Goal: Information Seeking & Learning: Understand process/instructions

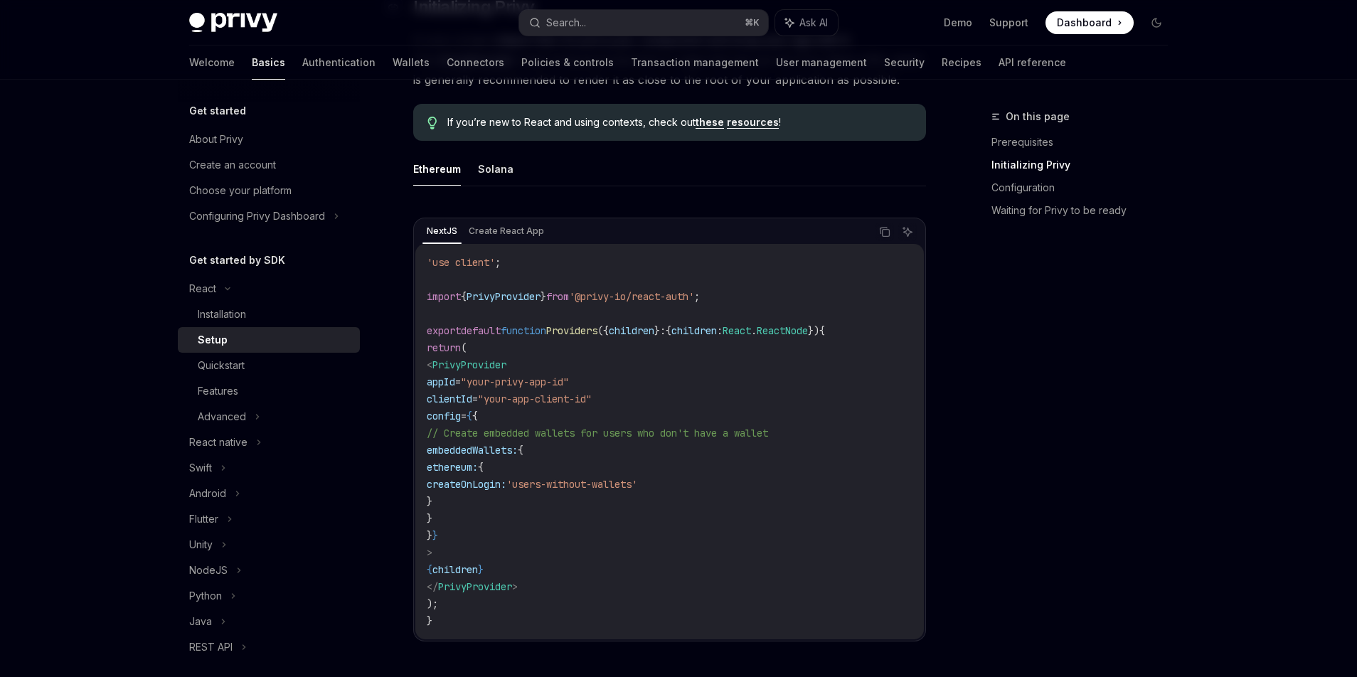
scroll to position [439, 0]
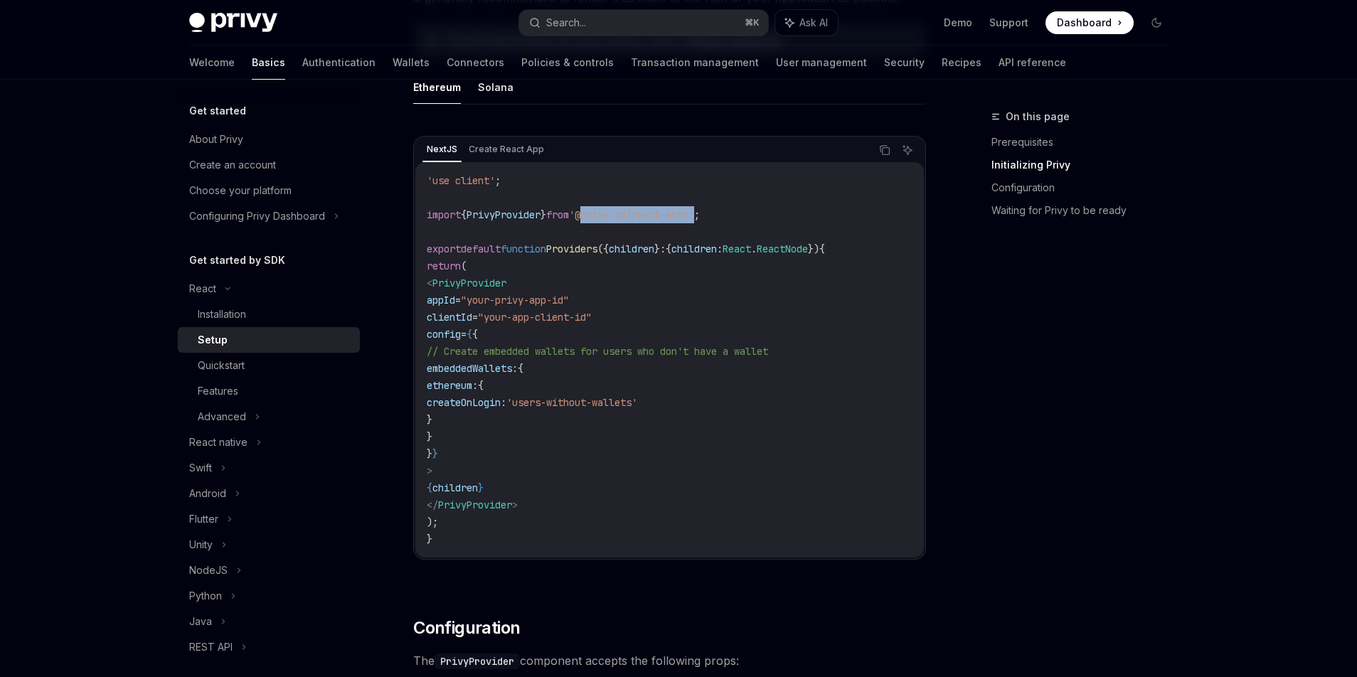
drag, startPoint x: 599, startPoint y: 215, endPoint x: 720, endPoint y: 215, distance: 120.9
click at [694, 215] on span "'@privy-io/react-auth'" at bounding box center [631, 214] width 125 height 13
copy span "@privy-io/react-auth"
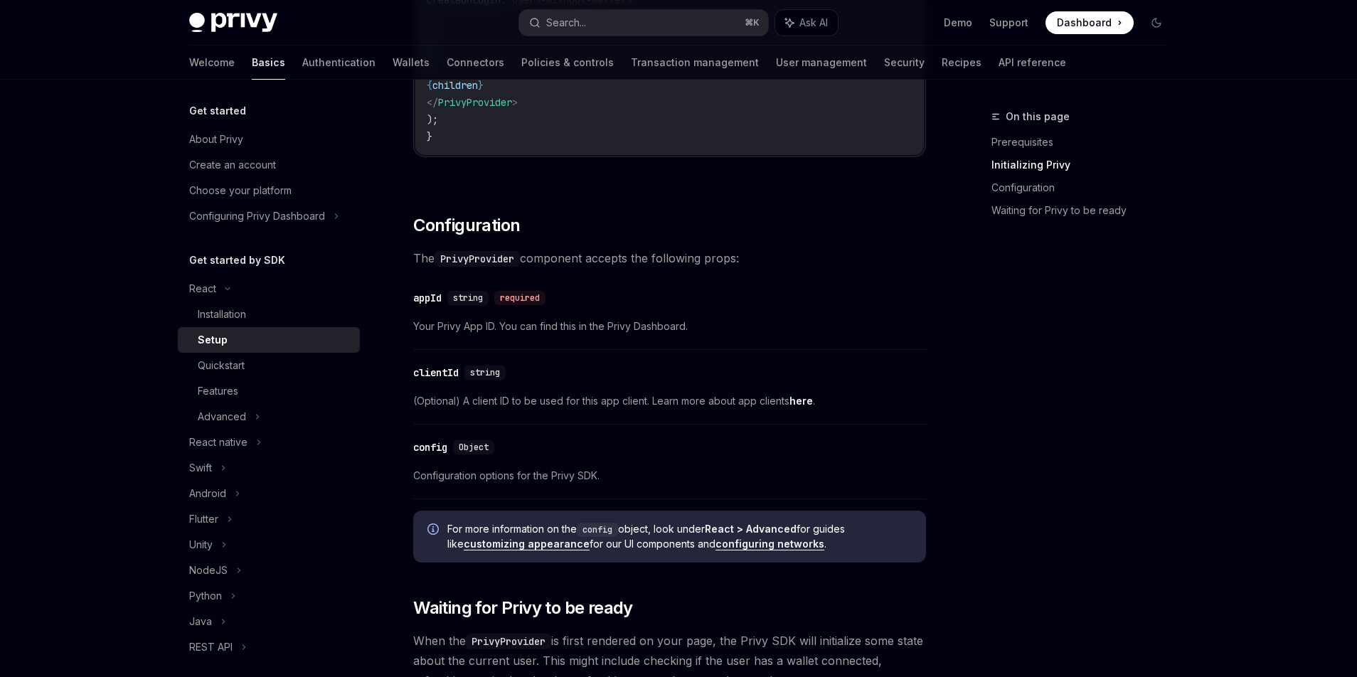
scroll to position [914, 0]
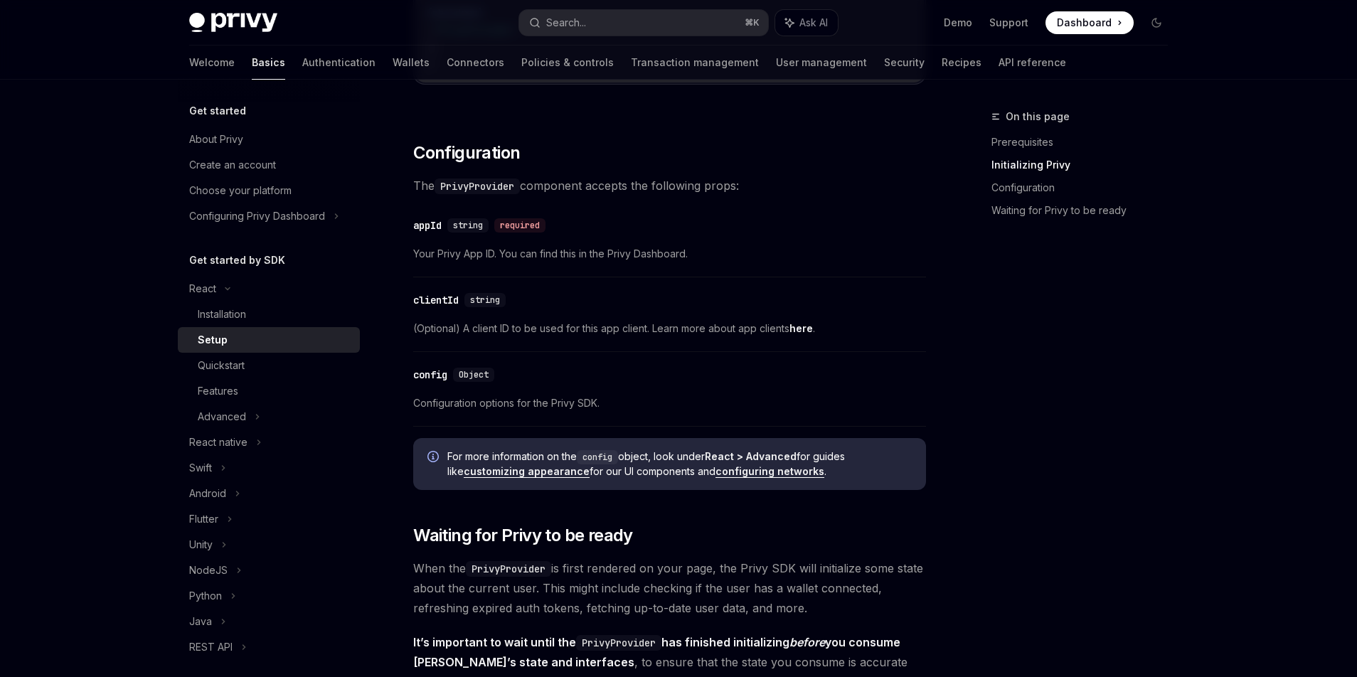
click at [1082, 24] on span "Dashboard" at bounding box center [1084, 23] width 55 height 14
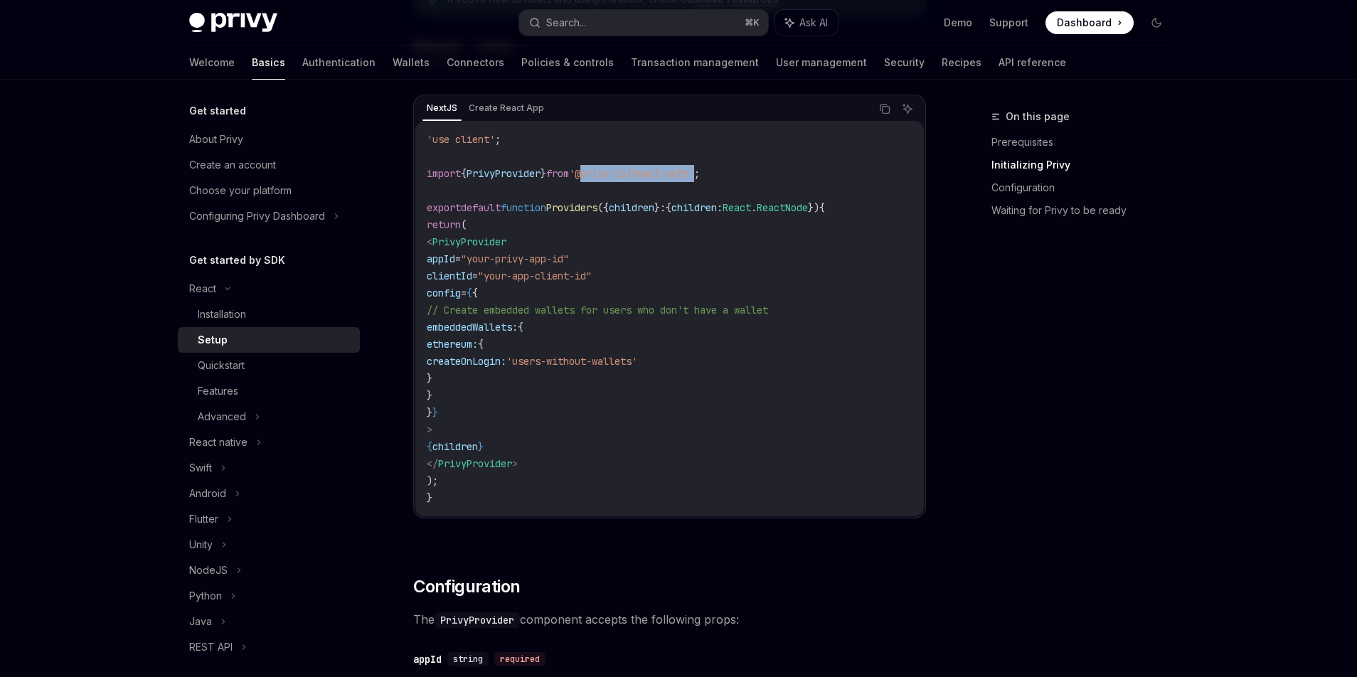
scroll to position [476, 0]
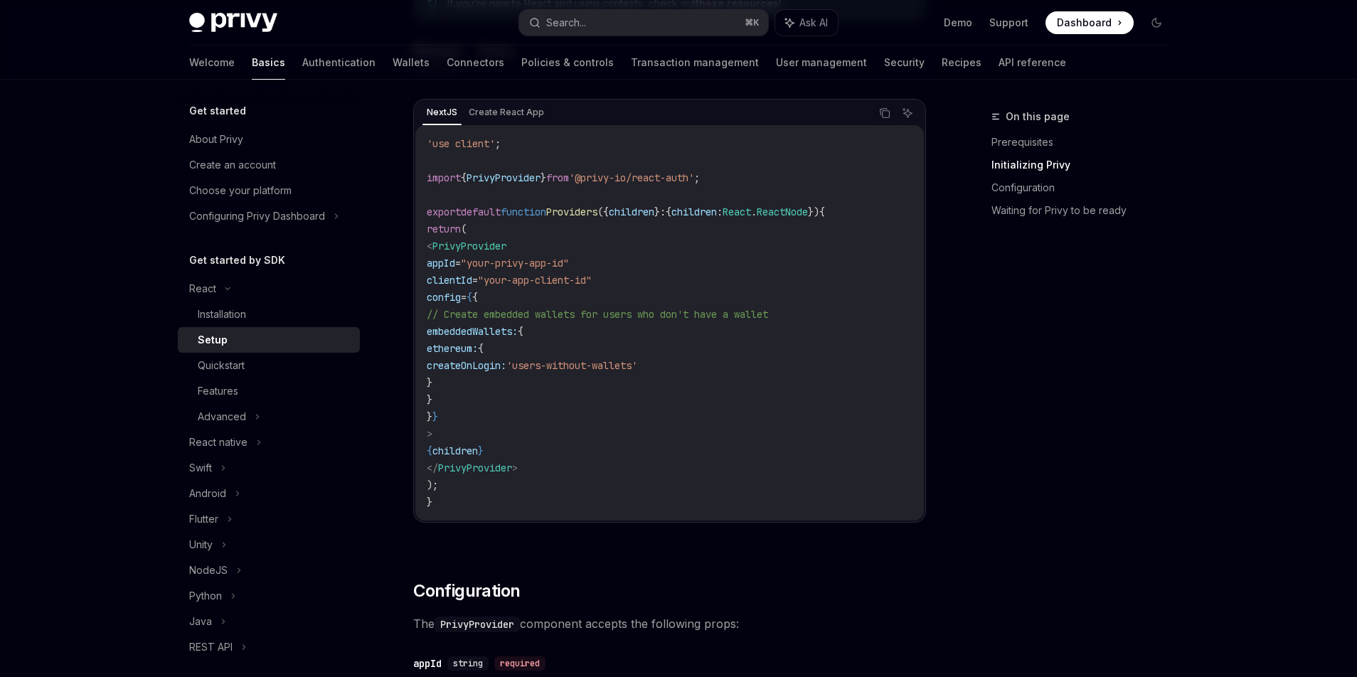
click at [766, 248] on code "'use client' ; import { PrivyProvider } from '@privy-io/react-auth' ; export de…" at bounding box center [670, 322] width 486 height 375
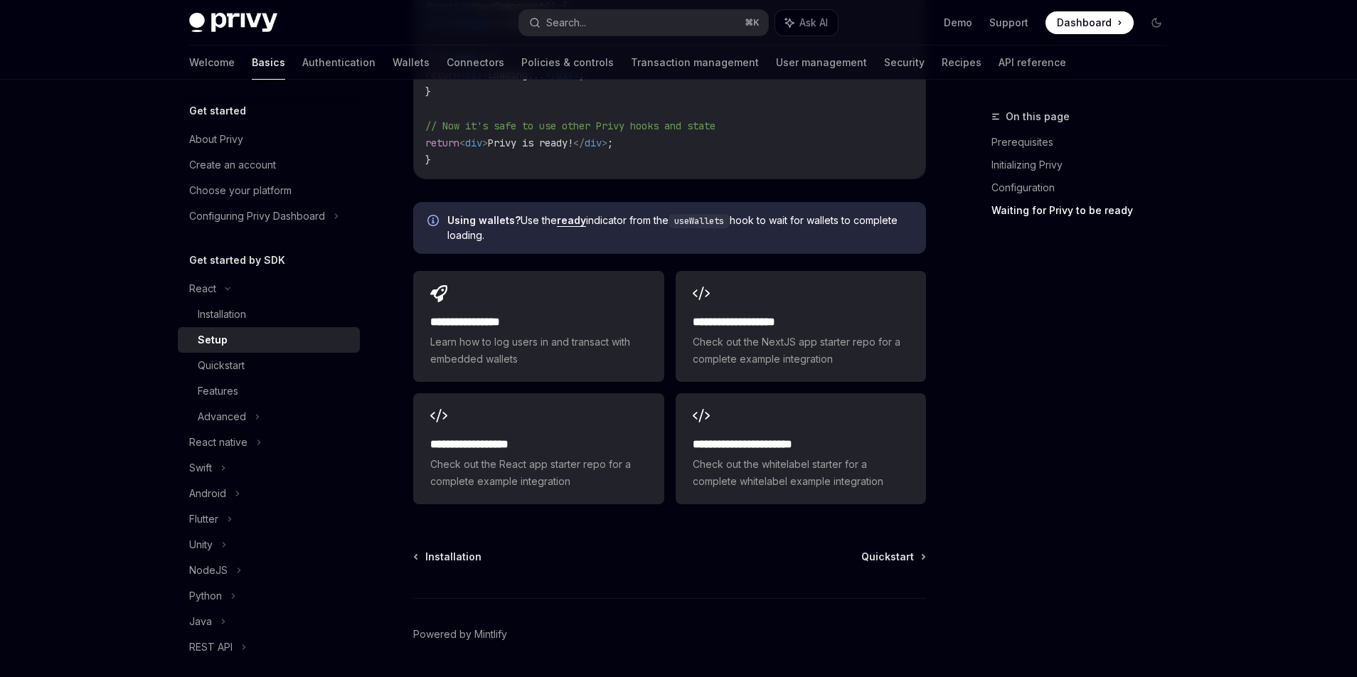
scroll to position [1765, 0]
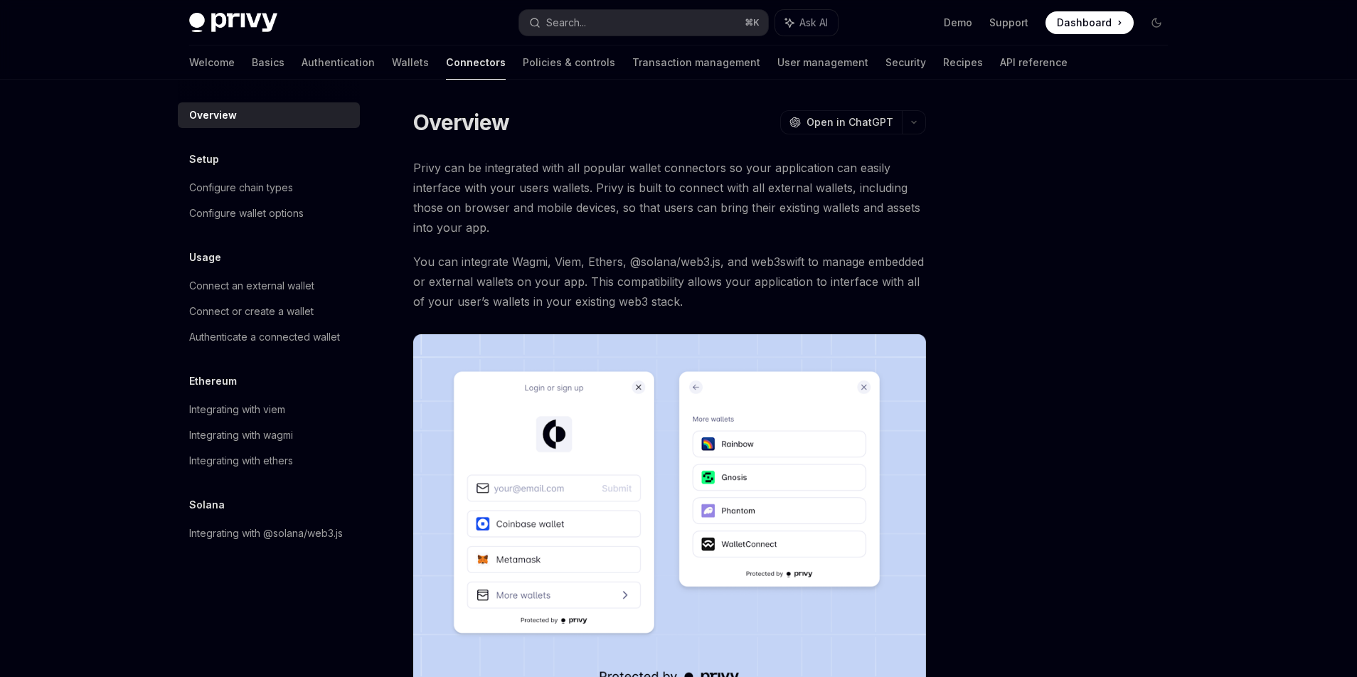
scroll to position [1, 0]
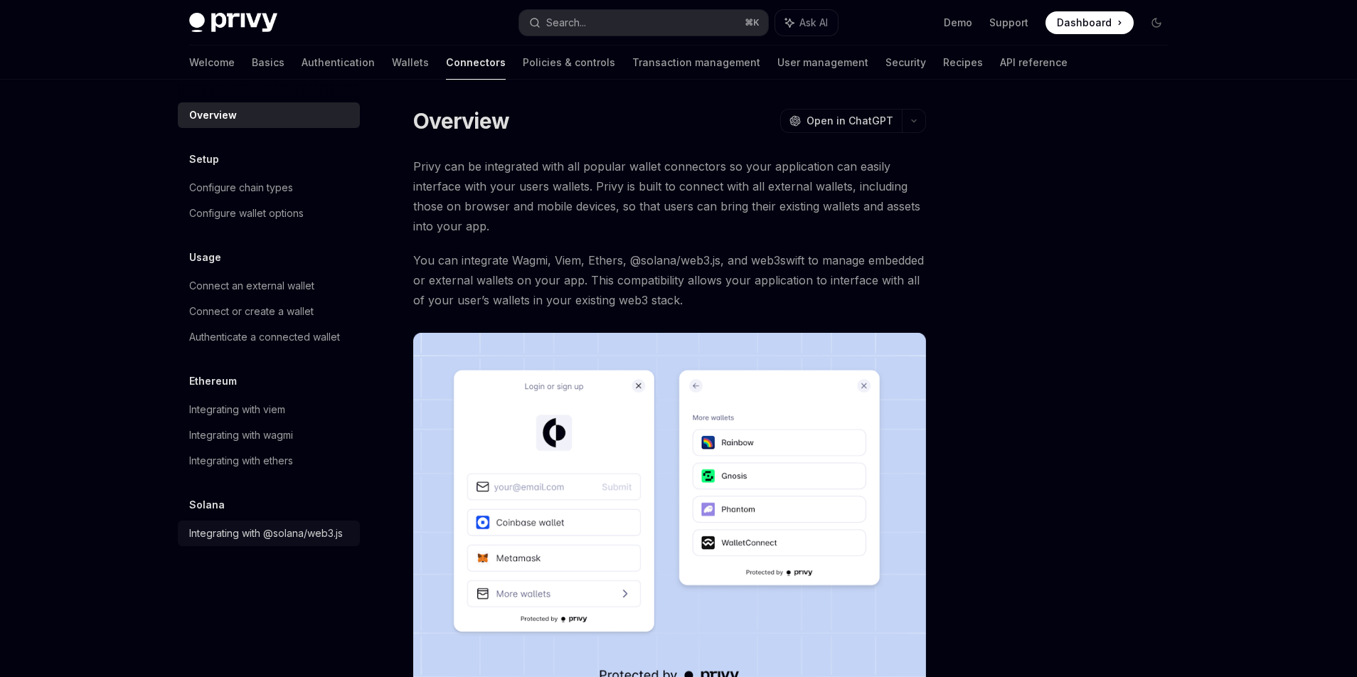
click at [258, 533] on div "Integrating with @solana/web3.js" at bounding box center [266, 533] width 154 height 17
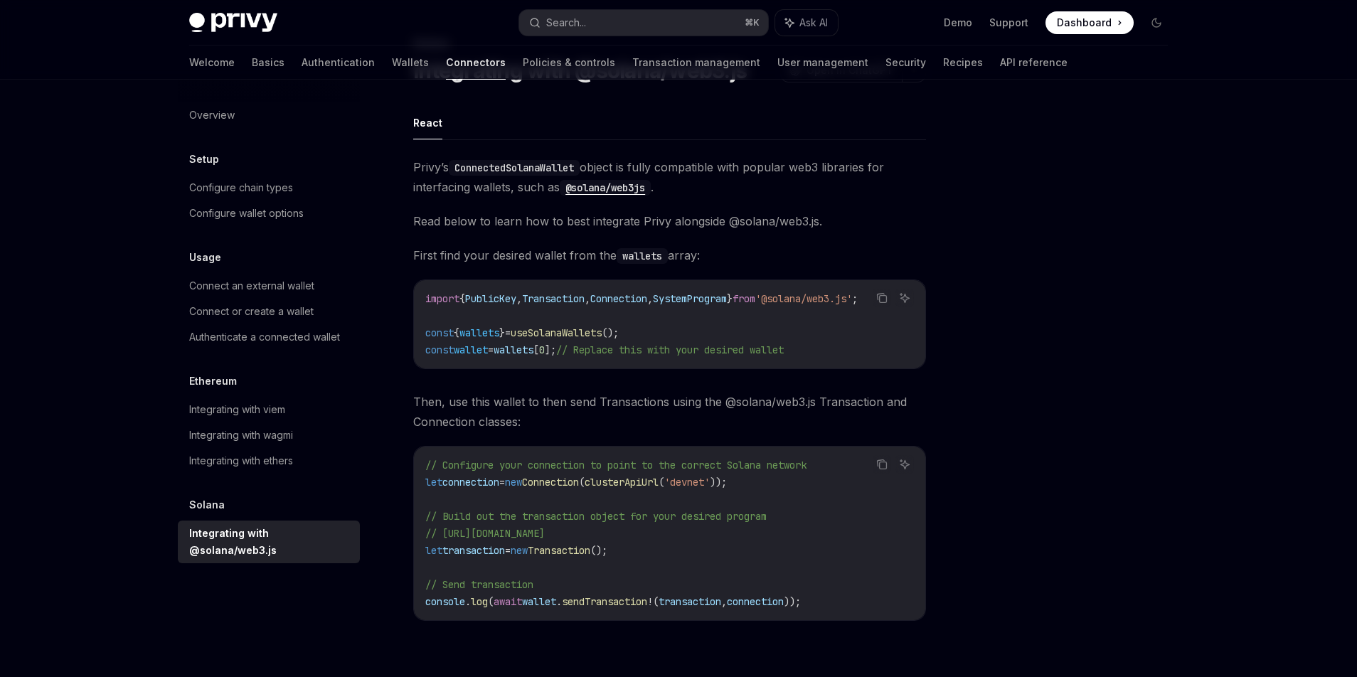
scroll to position [63, 0]
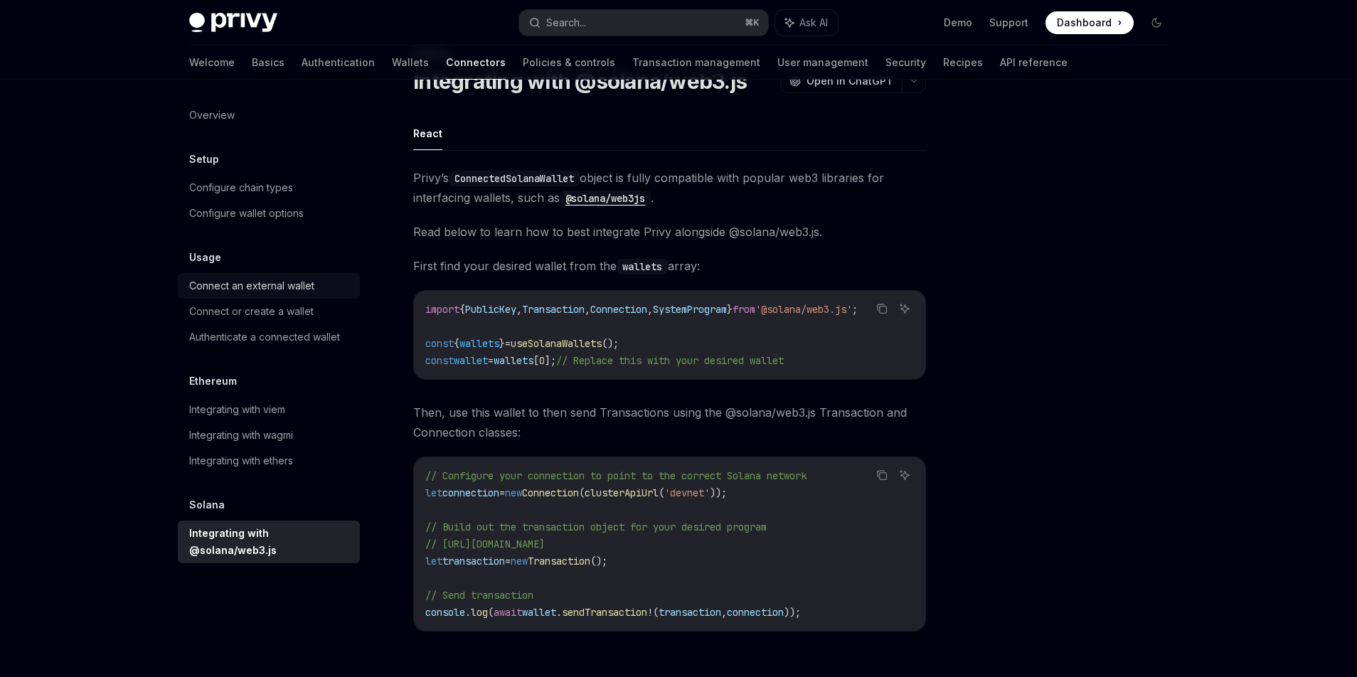
click at [237, 297] on link "Connect an external wallet" at bounding box center [269, 286] width 182 height 26
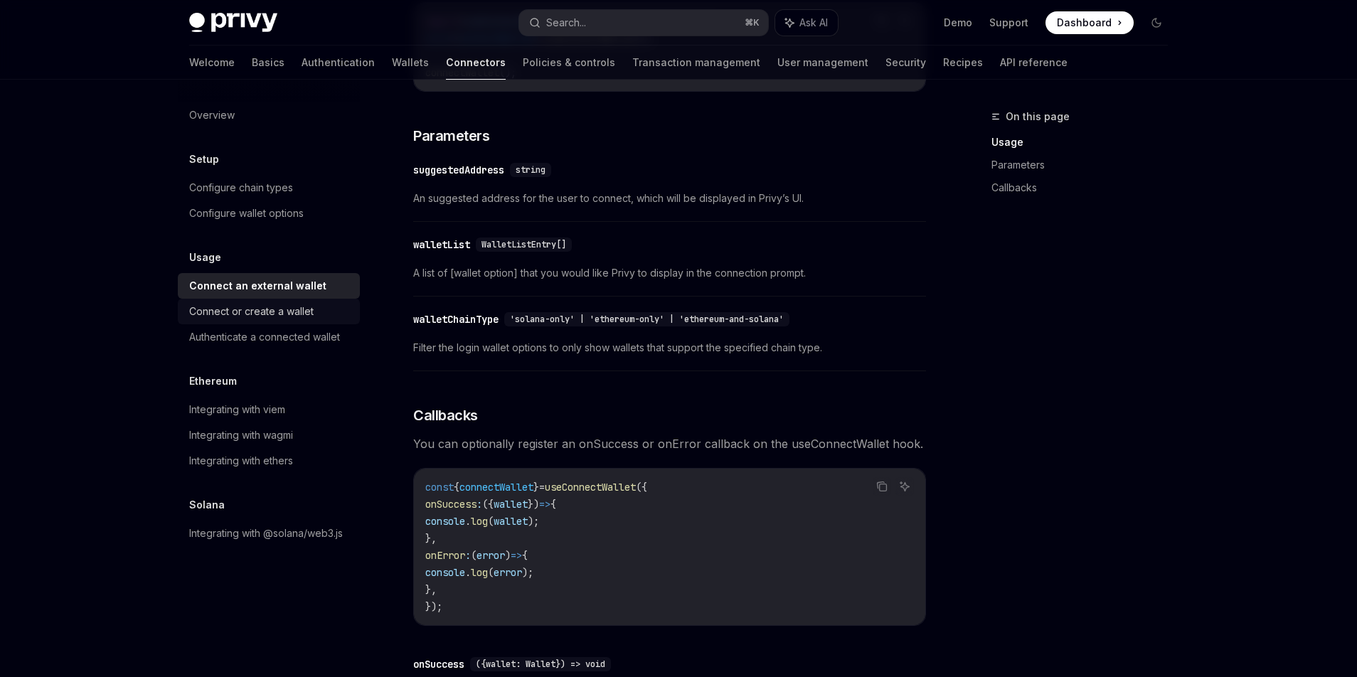
scroll to position [573, 0]
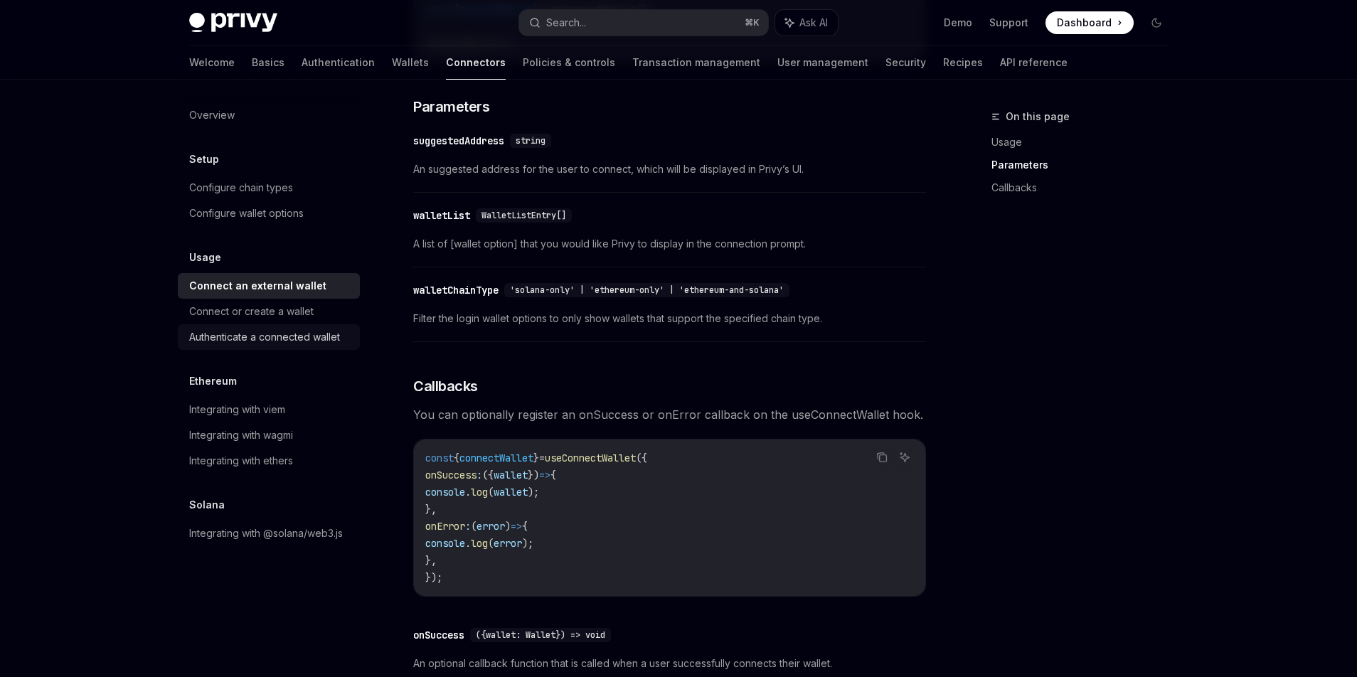
click at [260, 346] on link "Authenticate a connected wallet" at bounding box center [269, 337] width 182 height 26
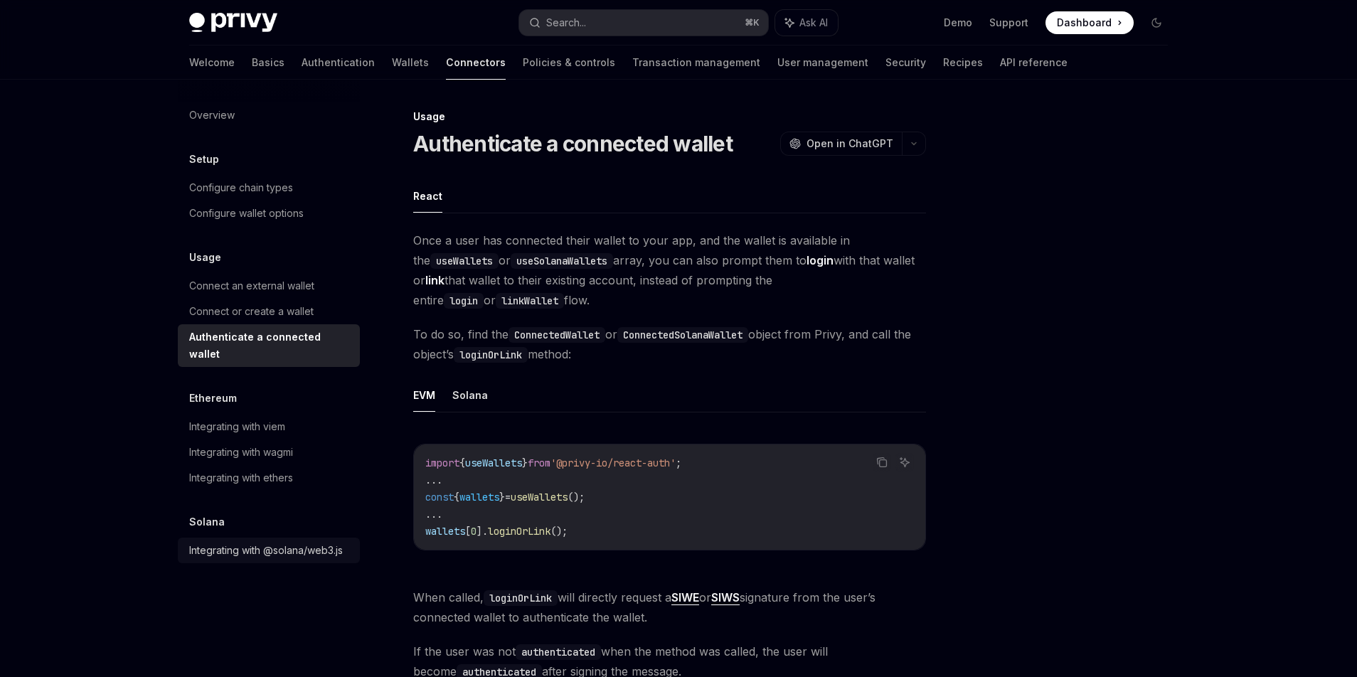
click at [243, 542] on div "Integrating with @solana/web3.js" at bounding box center [266, 550] width 154 height 17
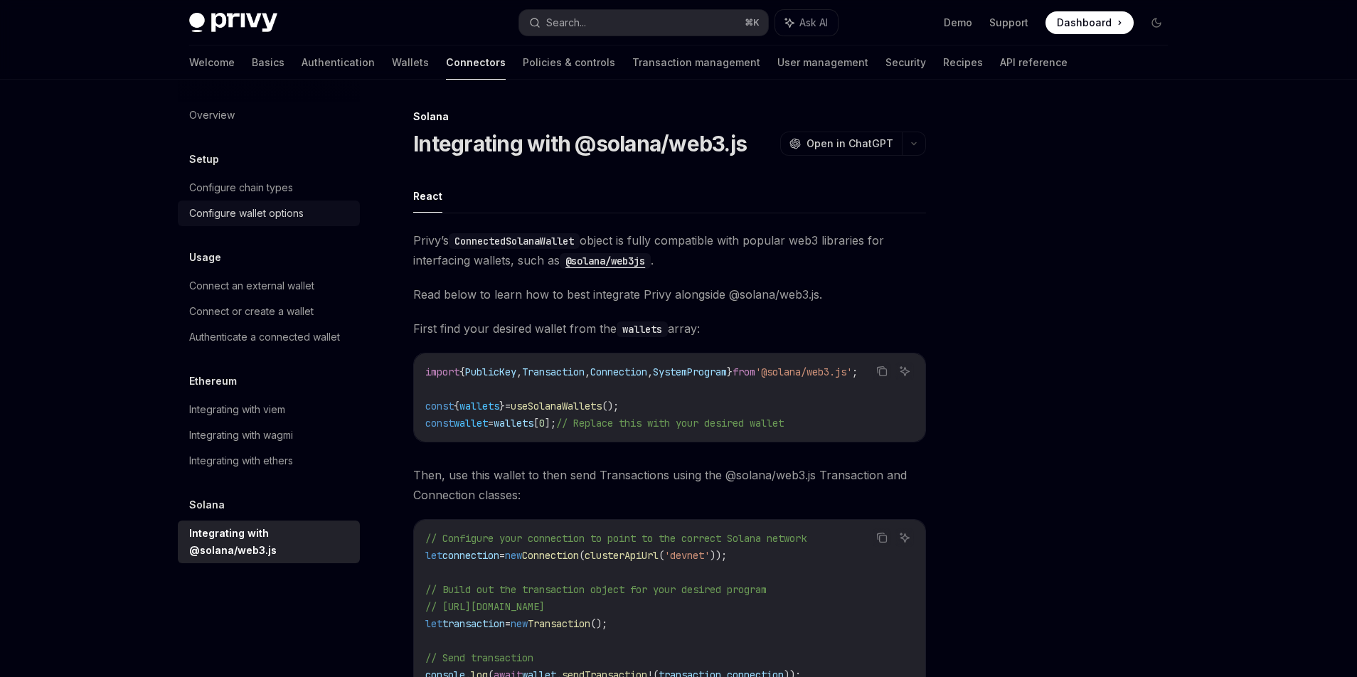
click at [217, 216] on div "Configure wallet options" at bounding box center [246, 213] width 114 height 17
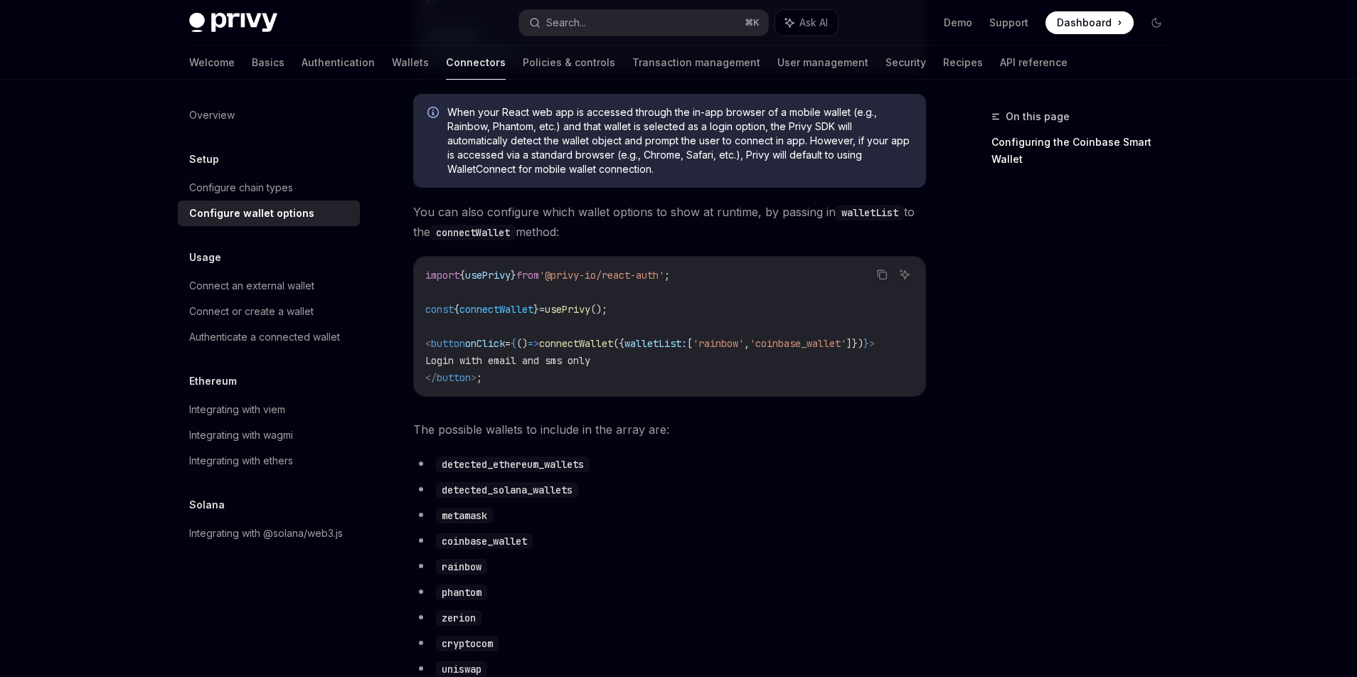
scroll to position [573, 0]
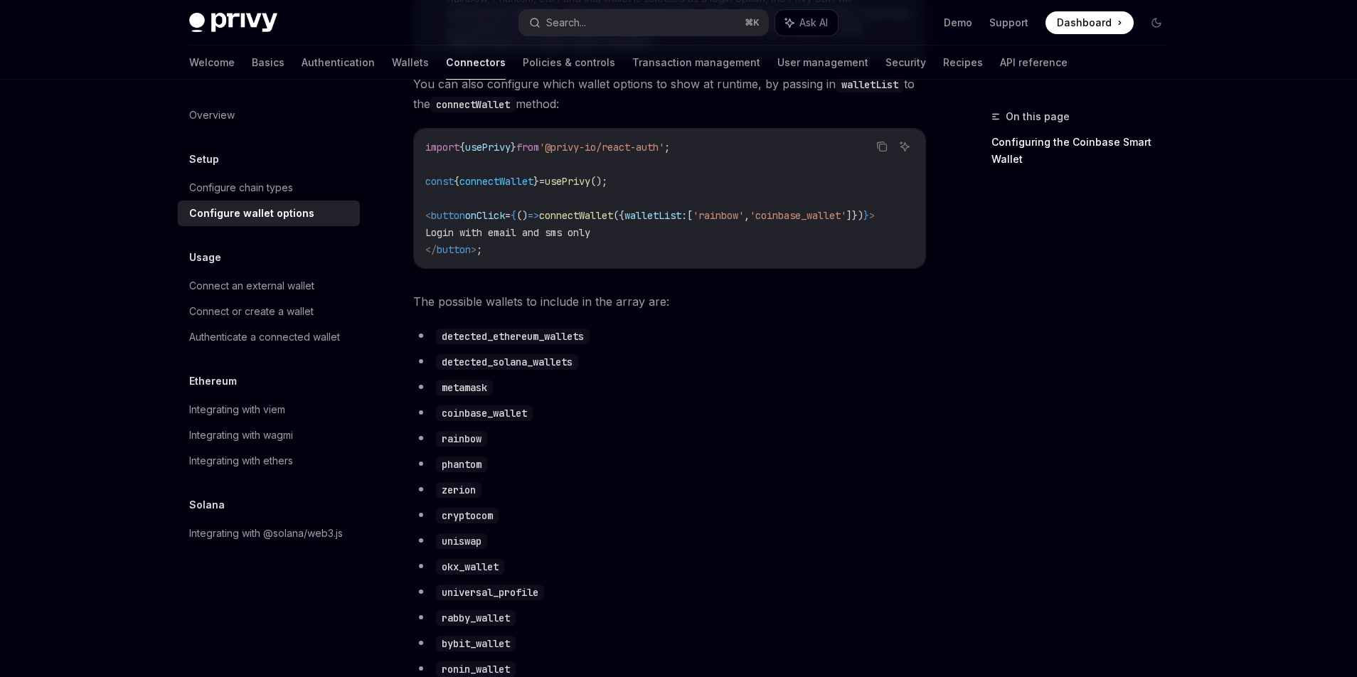
click at [534, 360] on ul "detected_ethereum_wallets detected_solana_wallets metamask coinbase_wallet rain…" at bounding box center [669, 612] width 513 height 572
click at [534, 366] on code "detected_solana_wallets" at bounding box center [507, 362] width 142 height 16
copy code "detected_solana_wallets"
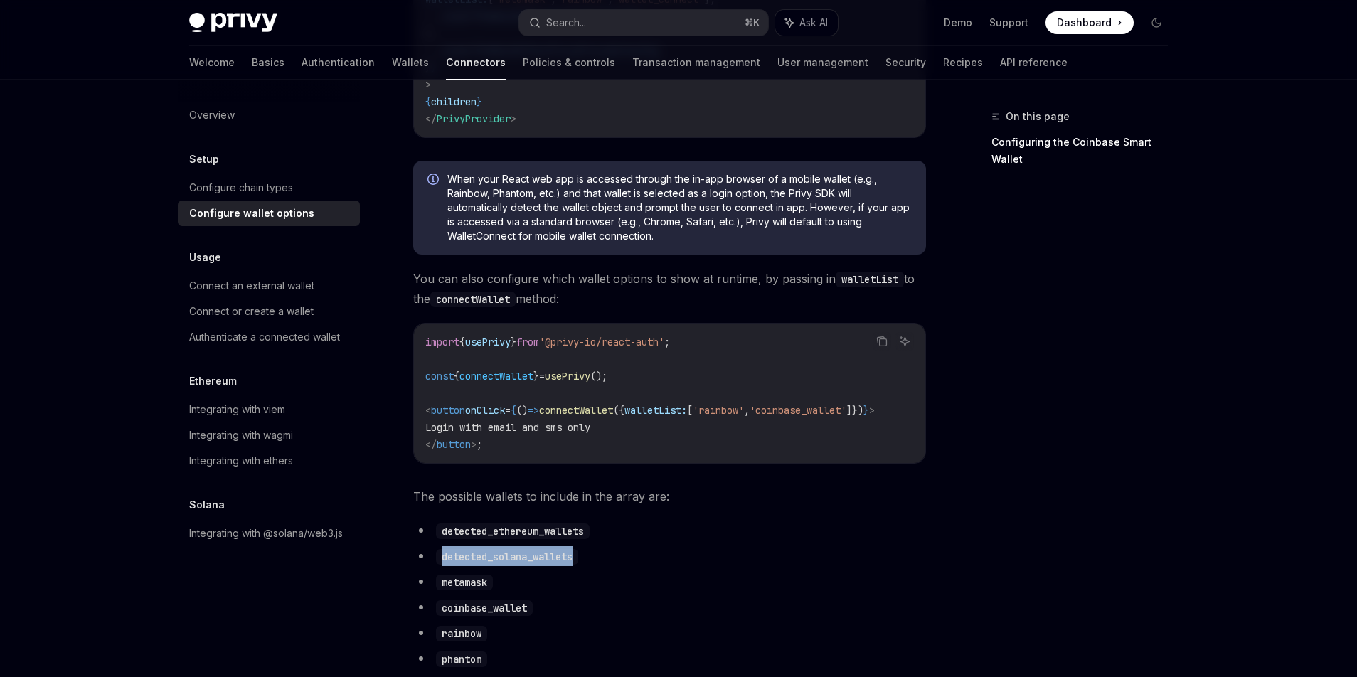
scroll to position [0, 0]
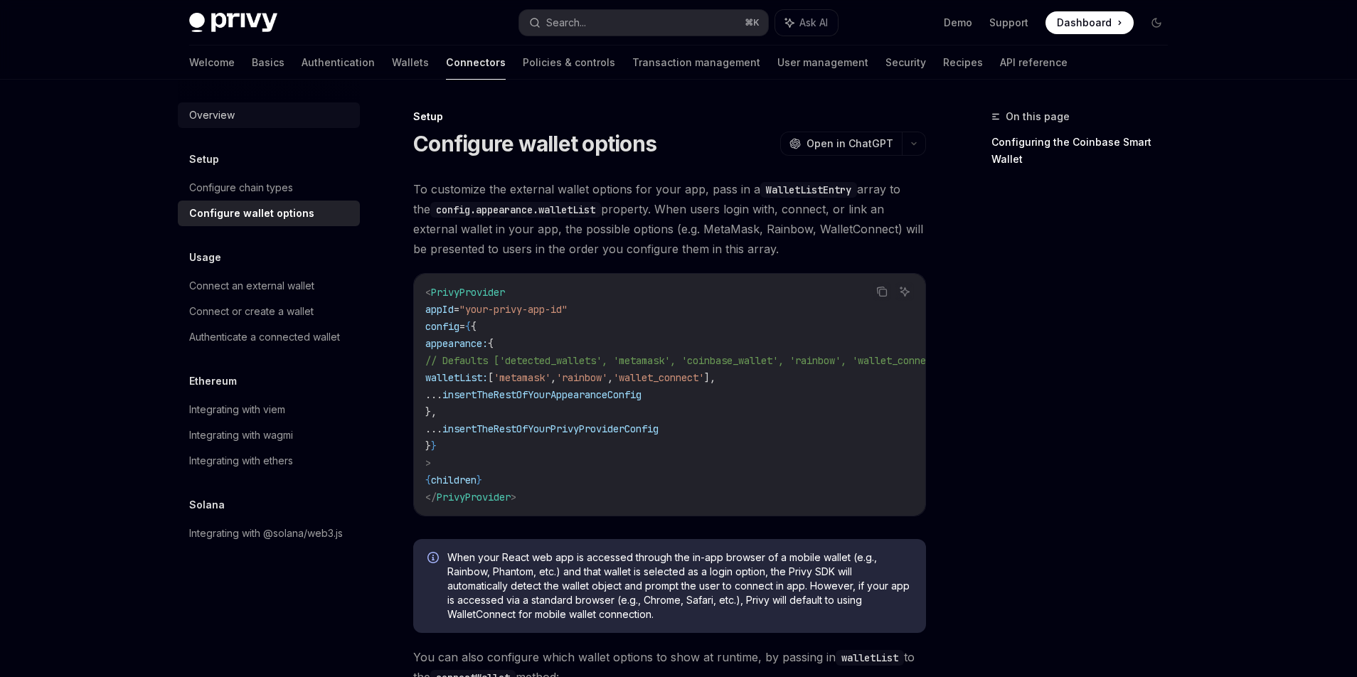
click at [214, 110] on div "Overview" at bounding box center [212, 115] width 46 height 17
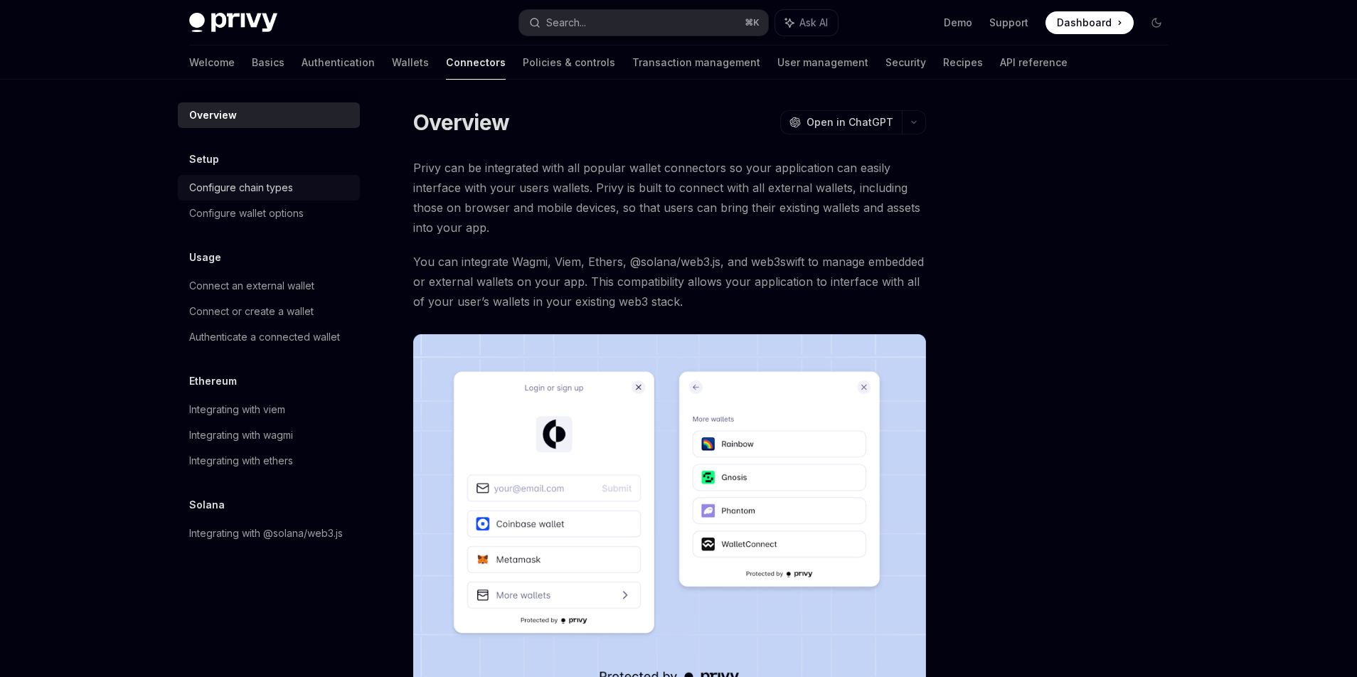
click at [242, 183] on div "Configure chain types" at bounding box center [241, 187] width 104 height 17
type textarea "*"
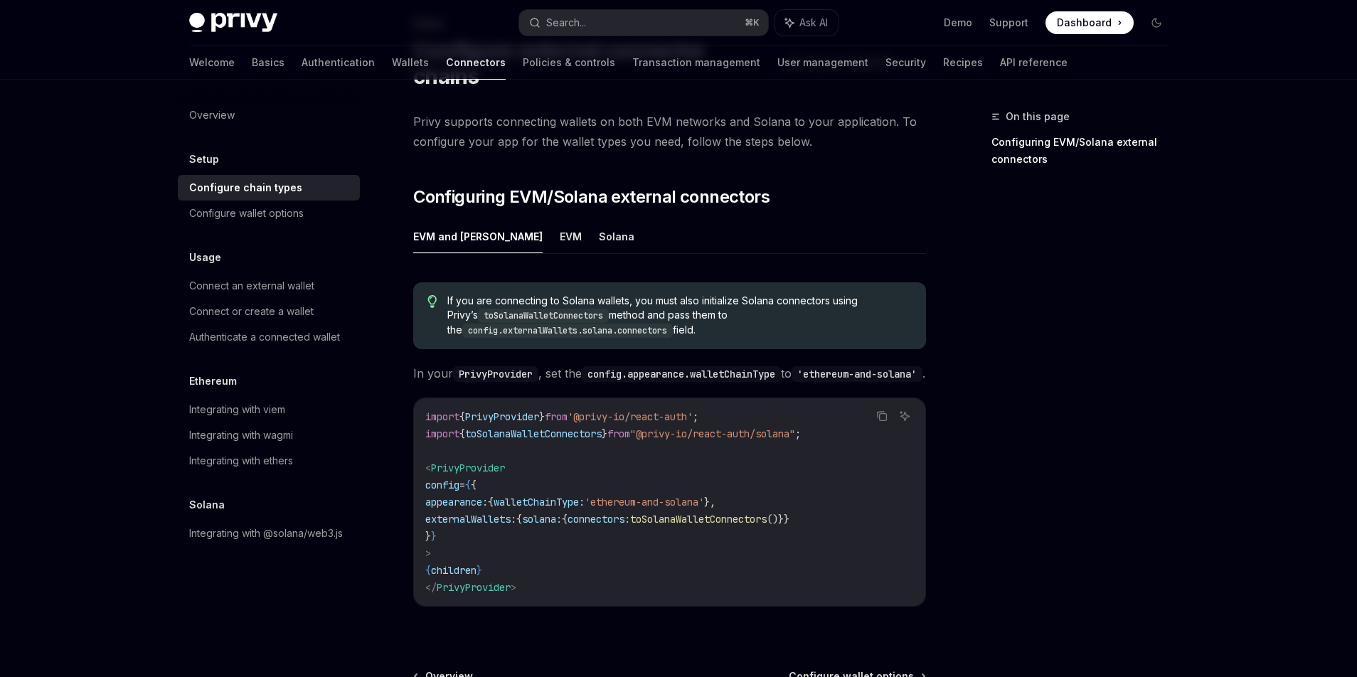
scroll to position [251, 0]
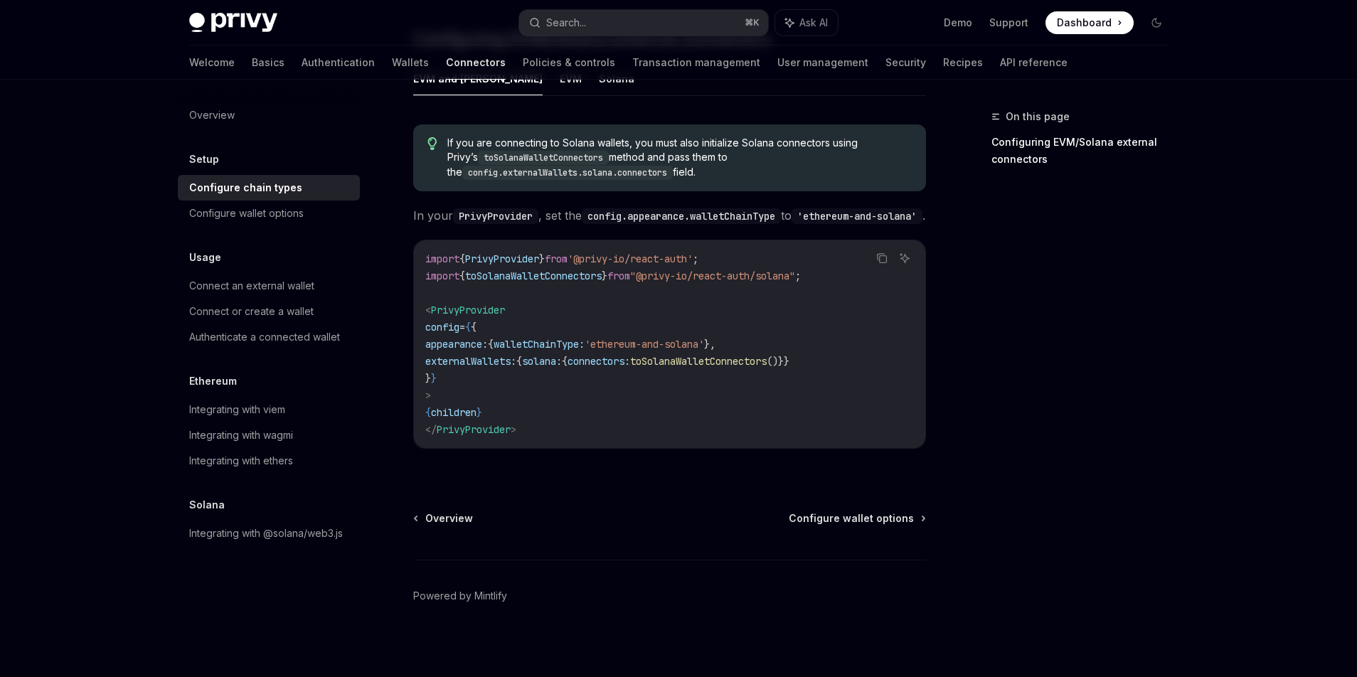
click at [711, 356] on span "toSolanaWalletConnectors" at bounding box center [698, 361] width 137 height 13
click at [711, 358] on span "toSolanaWalletConnectors" at bounding box center [698, 361] width 137 height 13
copy span "toSolanaWalletConnectors"
